Goal: Task Accomplishment & Management: Use online tool/utility

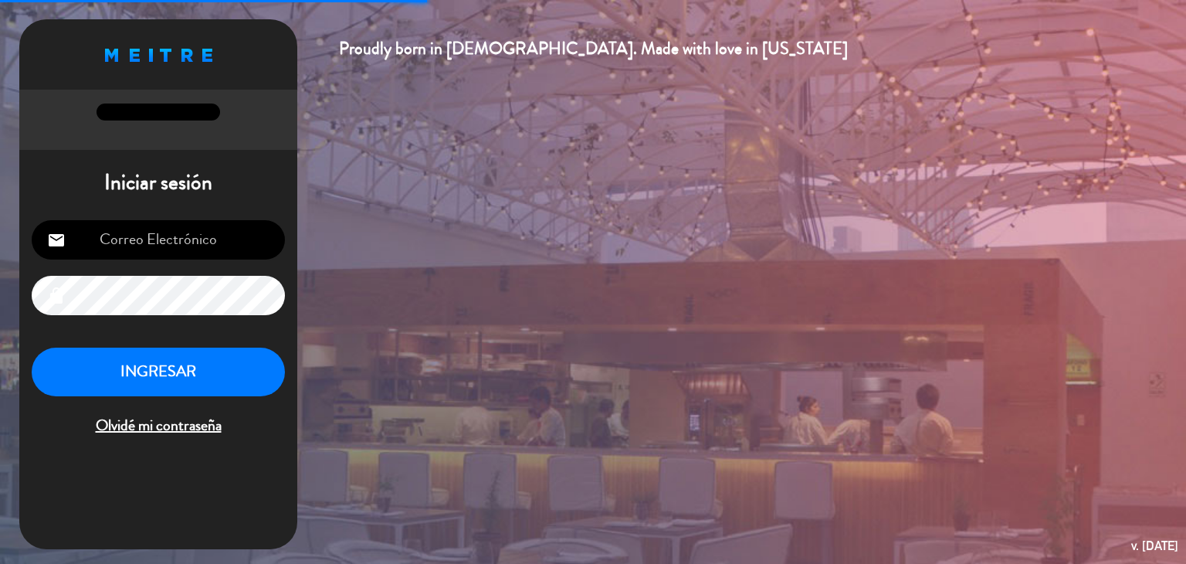
type input "[EMAIL_ADDRESS][DOMAIN_NAME]"
click at [277, 371] on button "INGRESAR" at bounding box center [158, 372] width 253 height 49
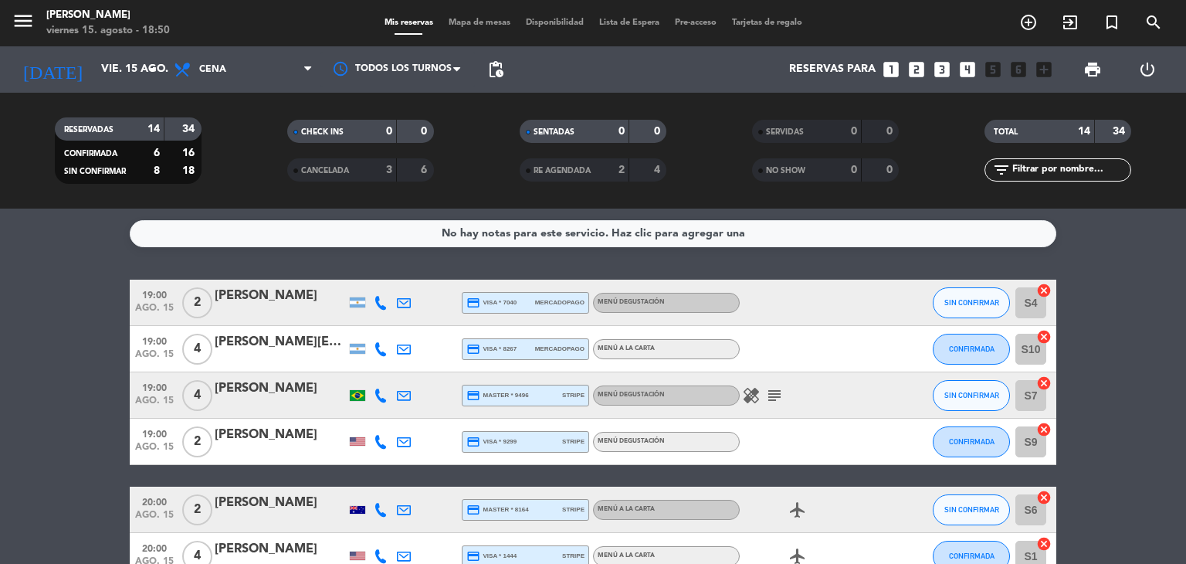
click at [756, 395] on icon "healing" at bounding box center [751, 395] width 19 height 19
click at [809, 372] on div "healing Ostras subject" at bounding box center [809, 395] width 139 height 46
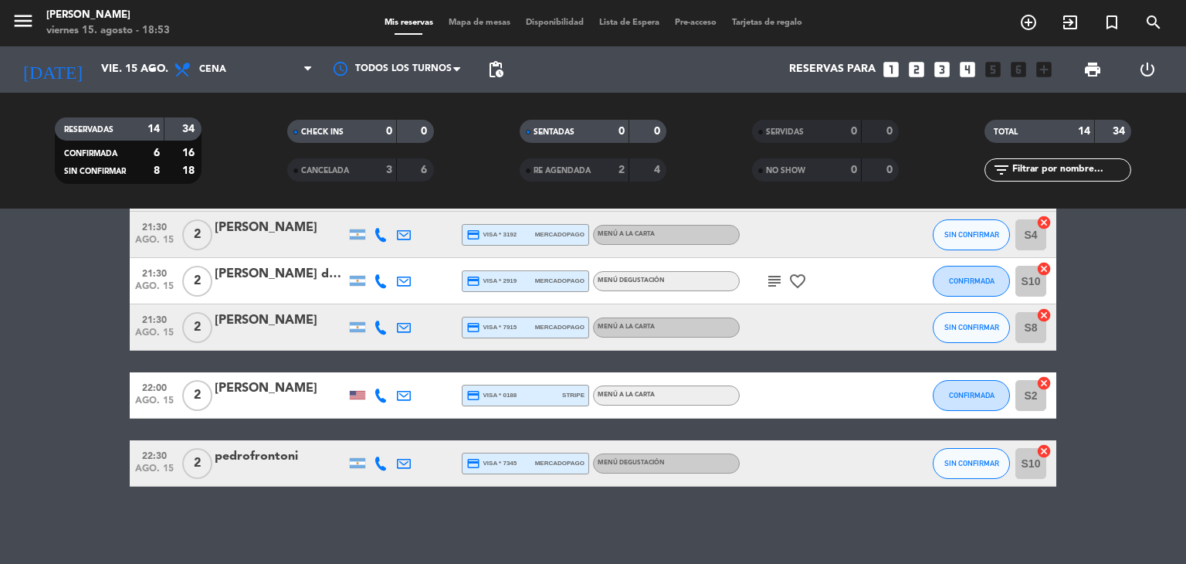
click at [914, 73] on icon "looks_two" at bounding box center [917, 69] width 20 height 20
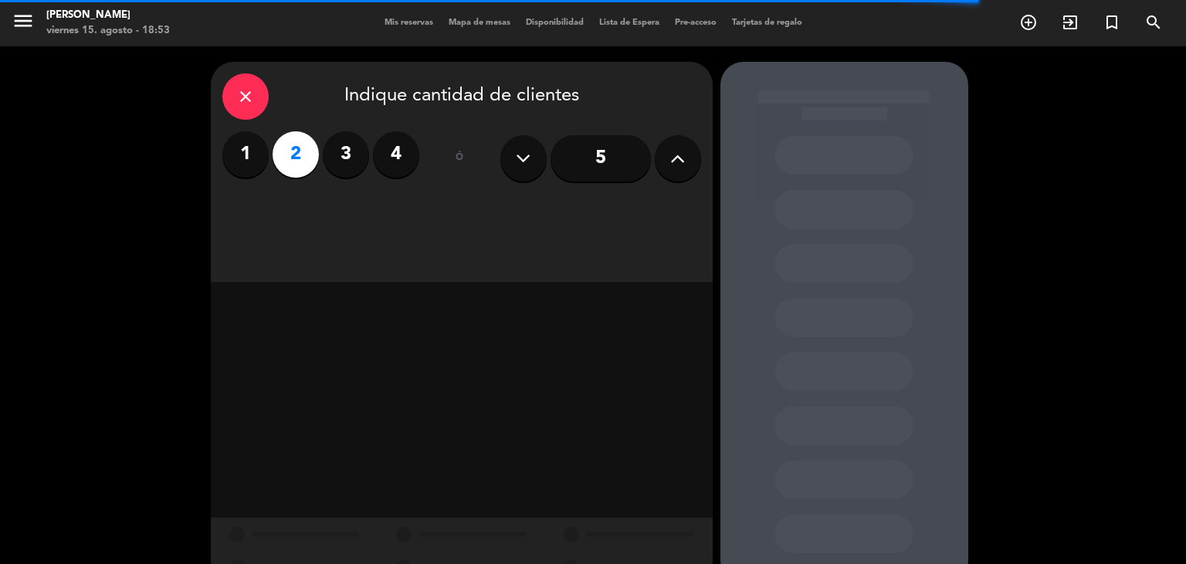
click at [290, 143] on label "2" at bounding box center [296, 154] width 46 height 46
